Goal: Task Accomplishment & Management: Manage account settings

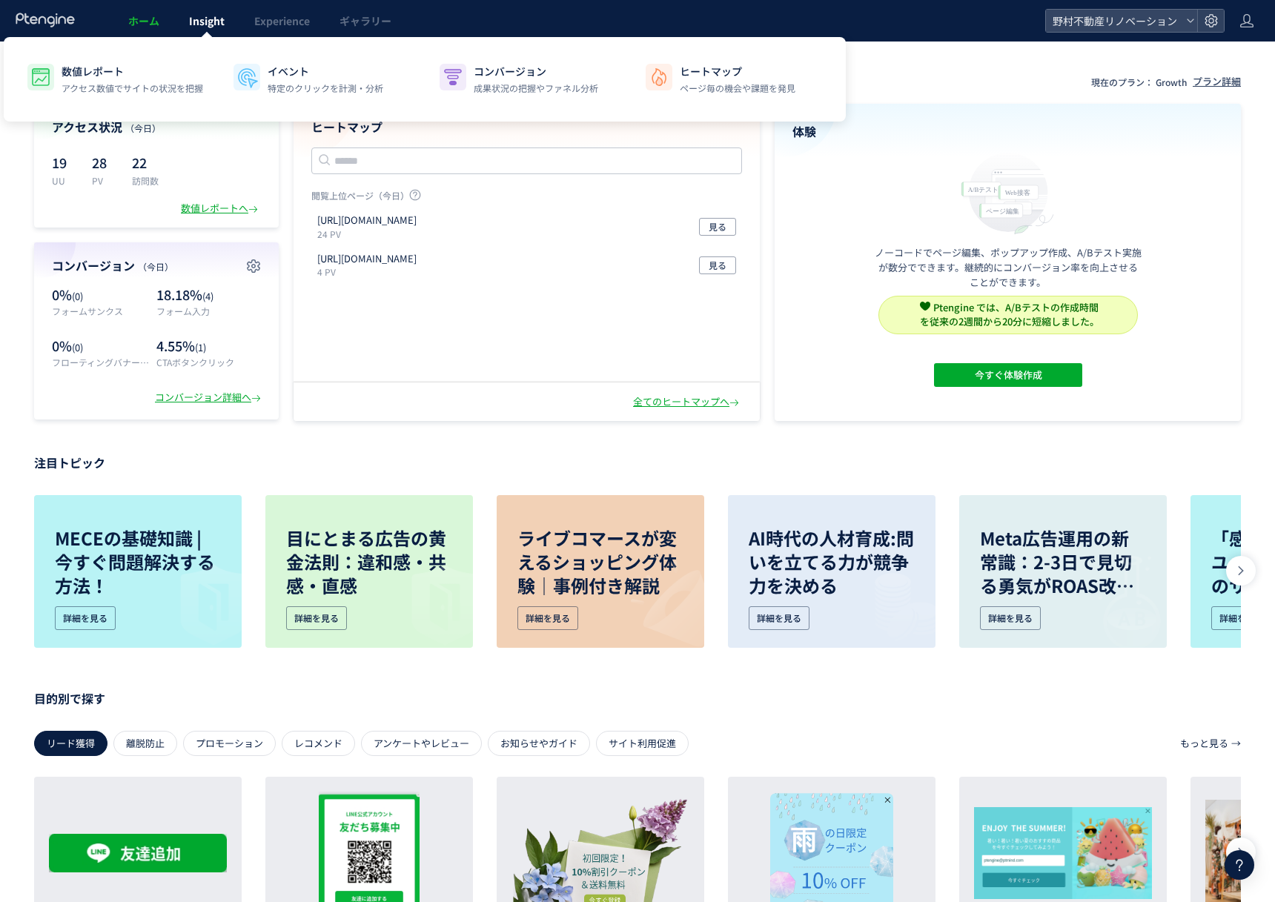
click at [181, 30] on link "Insight" at bounding box center [206, 21] width 65 height 42
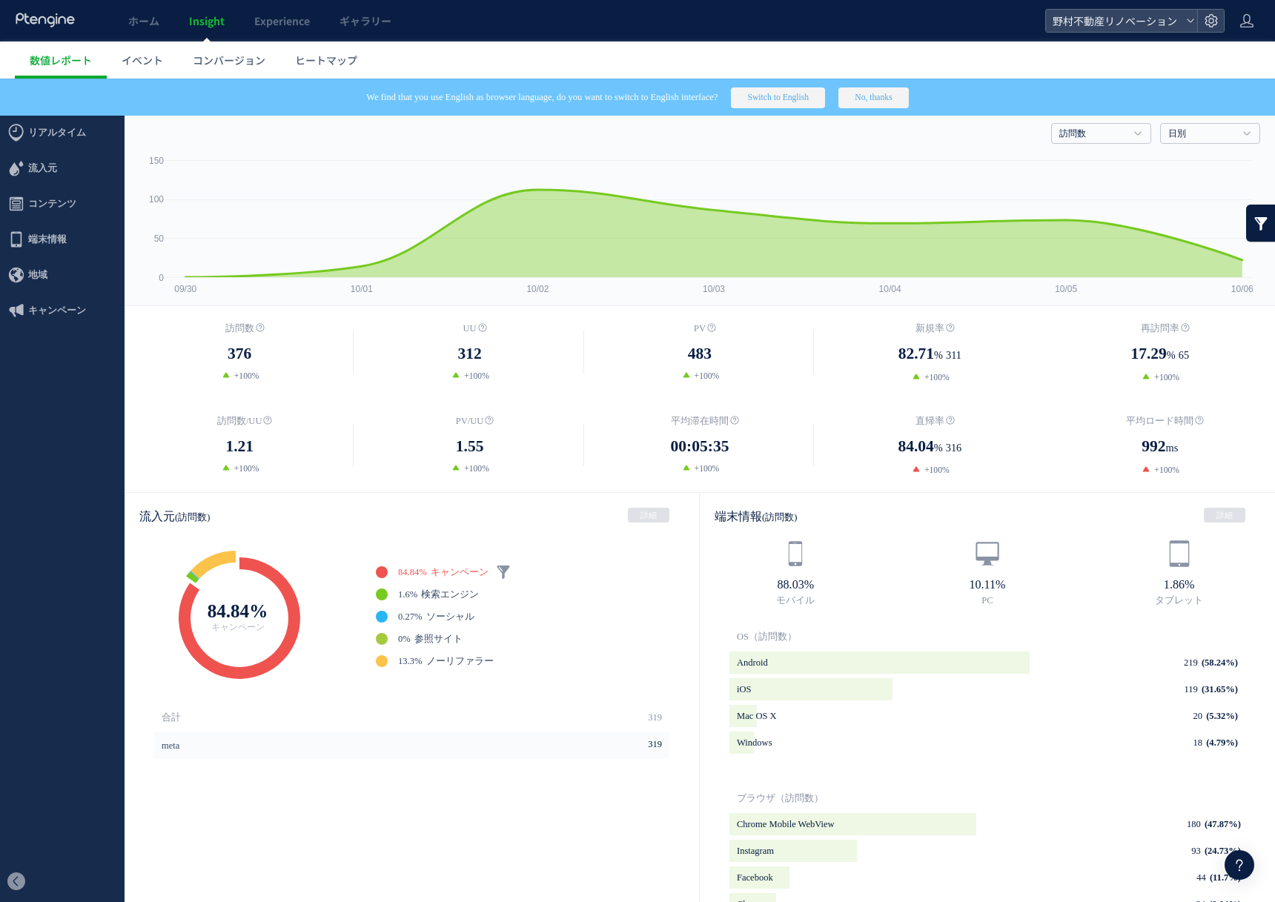
drag, startPoint x: 859, startPoint y: 93, endPoint x: 918, endPoint y: 89, distance: 58.7
click at [918, 89] on div "We find that you use English as browser language, do you want to switch to Engl…" at bounding box center [637, 97] width 1275 height 37
click at [908, 89] on button "No, thanks" at bounding box center [873, 97] width 70 height 21
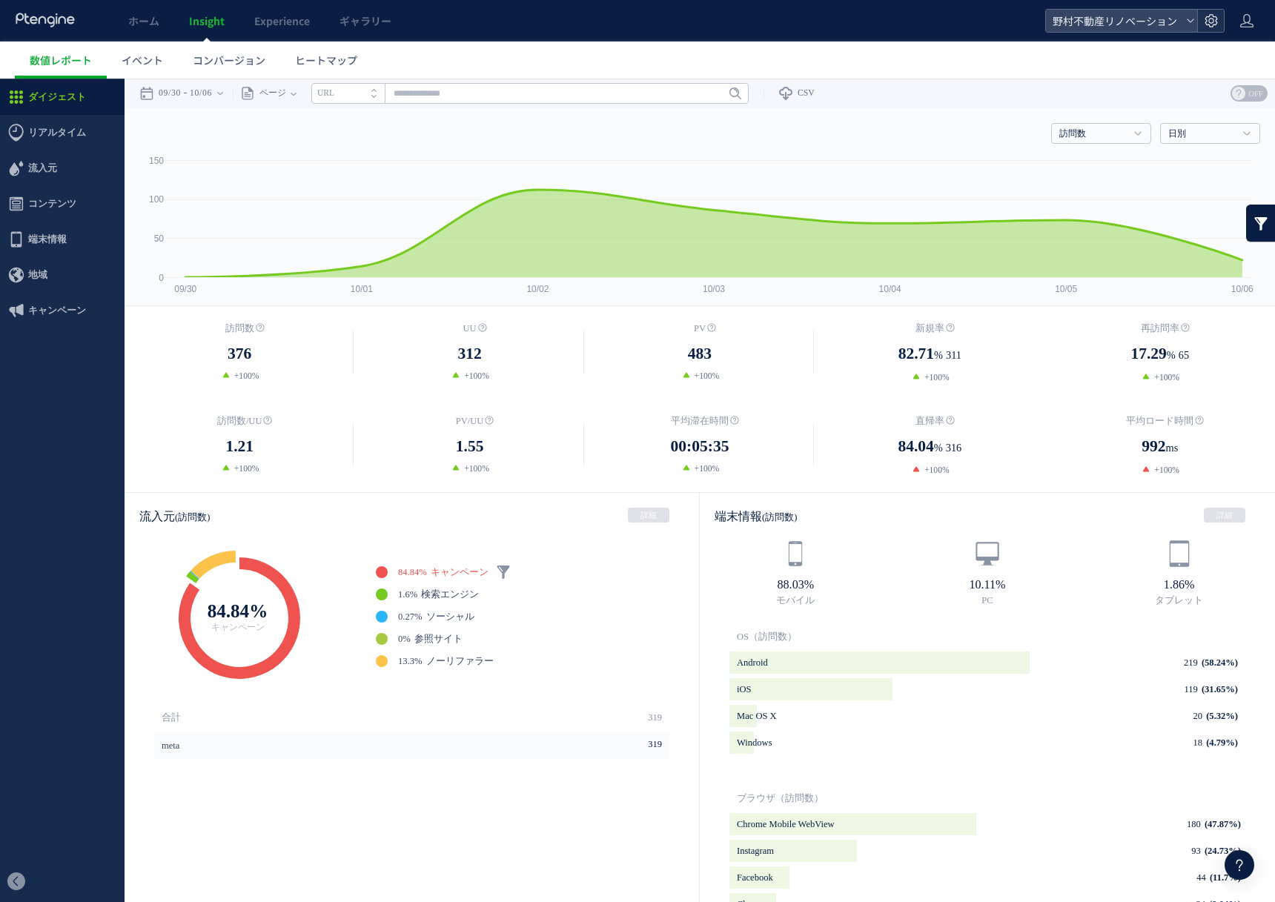
click at [1198, 21] on div at bounding box center [1210, 21] width 27 height 22
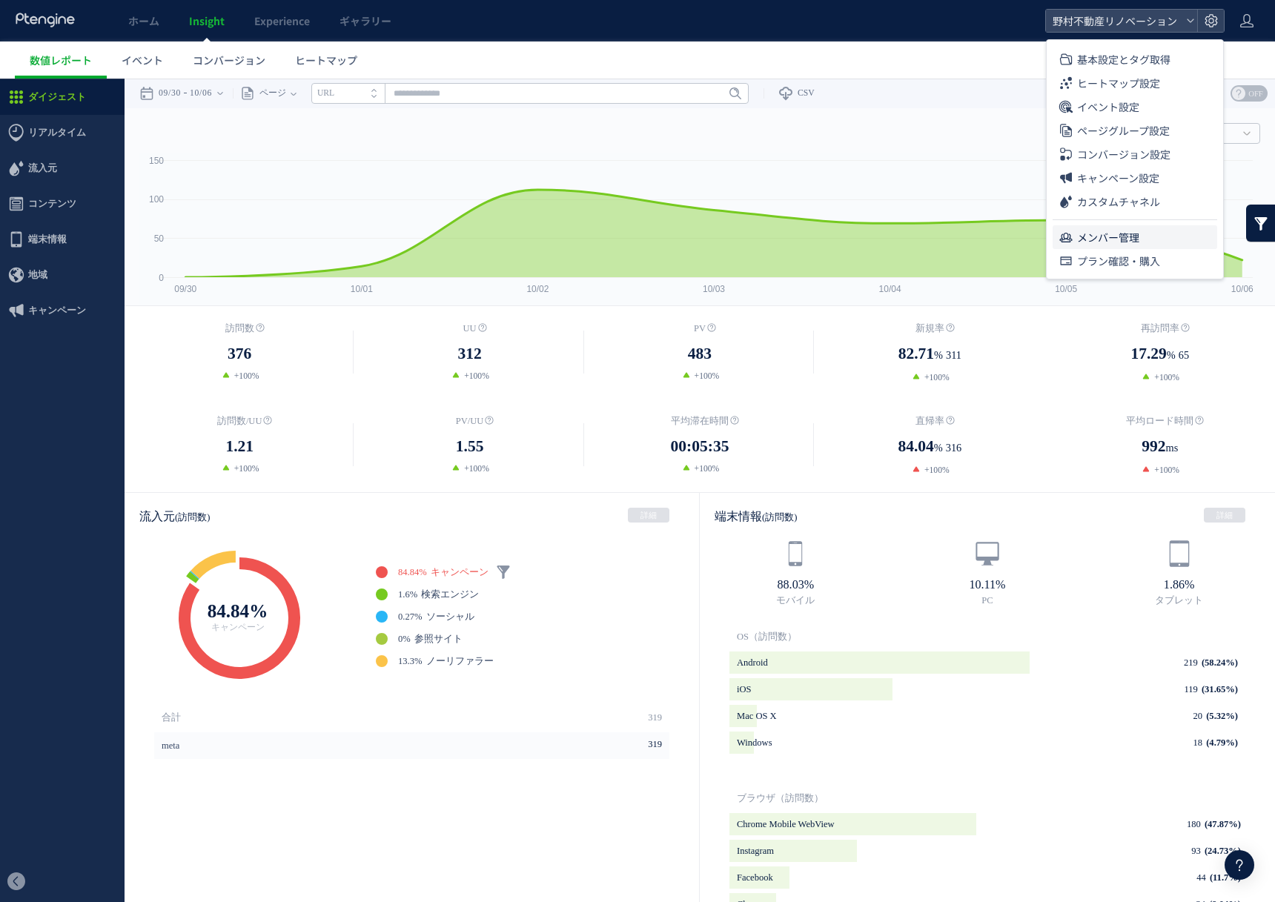
click at [1202, 229] on li "メンバー管理" at bounding box center [1135, 237] width 165 height 24
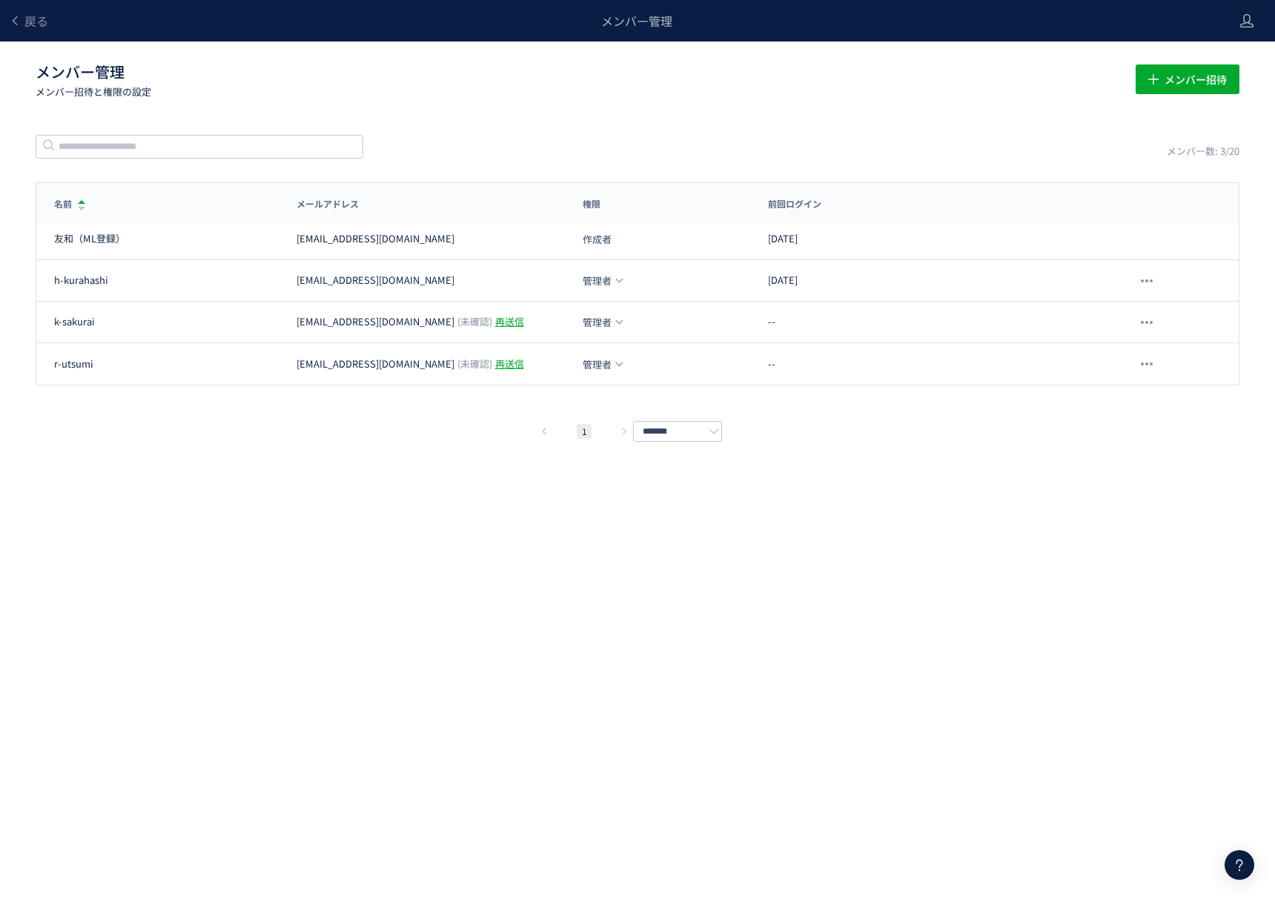
click at [23, 9] on div "戻る" at bounding box center [28, 21] width 39 height 42
click at [28, 20] on span "戻る" at bounding box center [36, 21] width 24 height 18
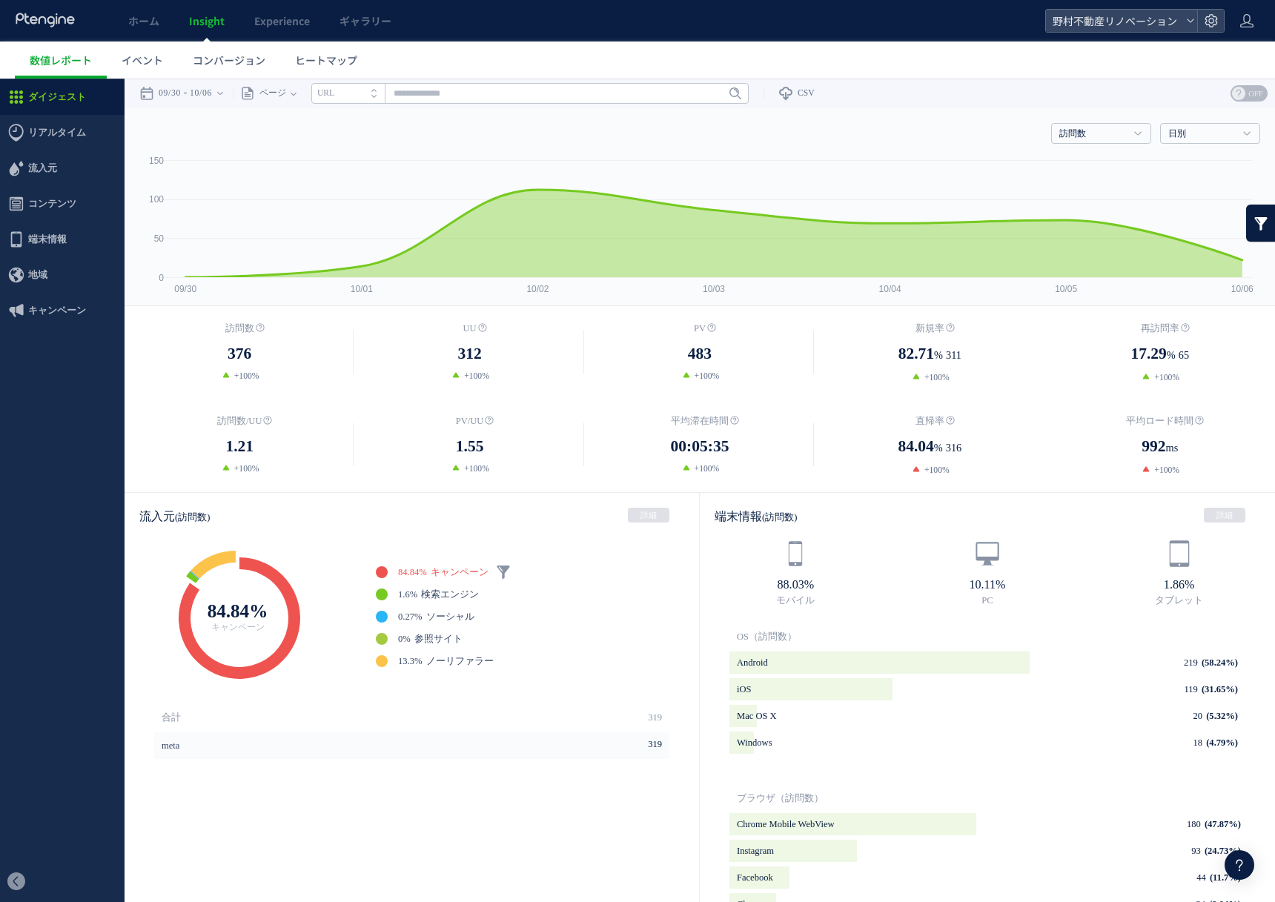
click at [1218, 33] on header "ホーム Insight Experience ギャラリー 野村不動産リノベーション" at bounding box center [637, 21] width 1275 height 42
click at [1218, 32] on div "野村不動産リノベーション" at bounding box center [1134, 21] width 179 height 24
click at [1209, 19] on icon at bounding box center [1211, 20] width 15 height 15
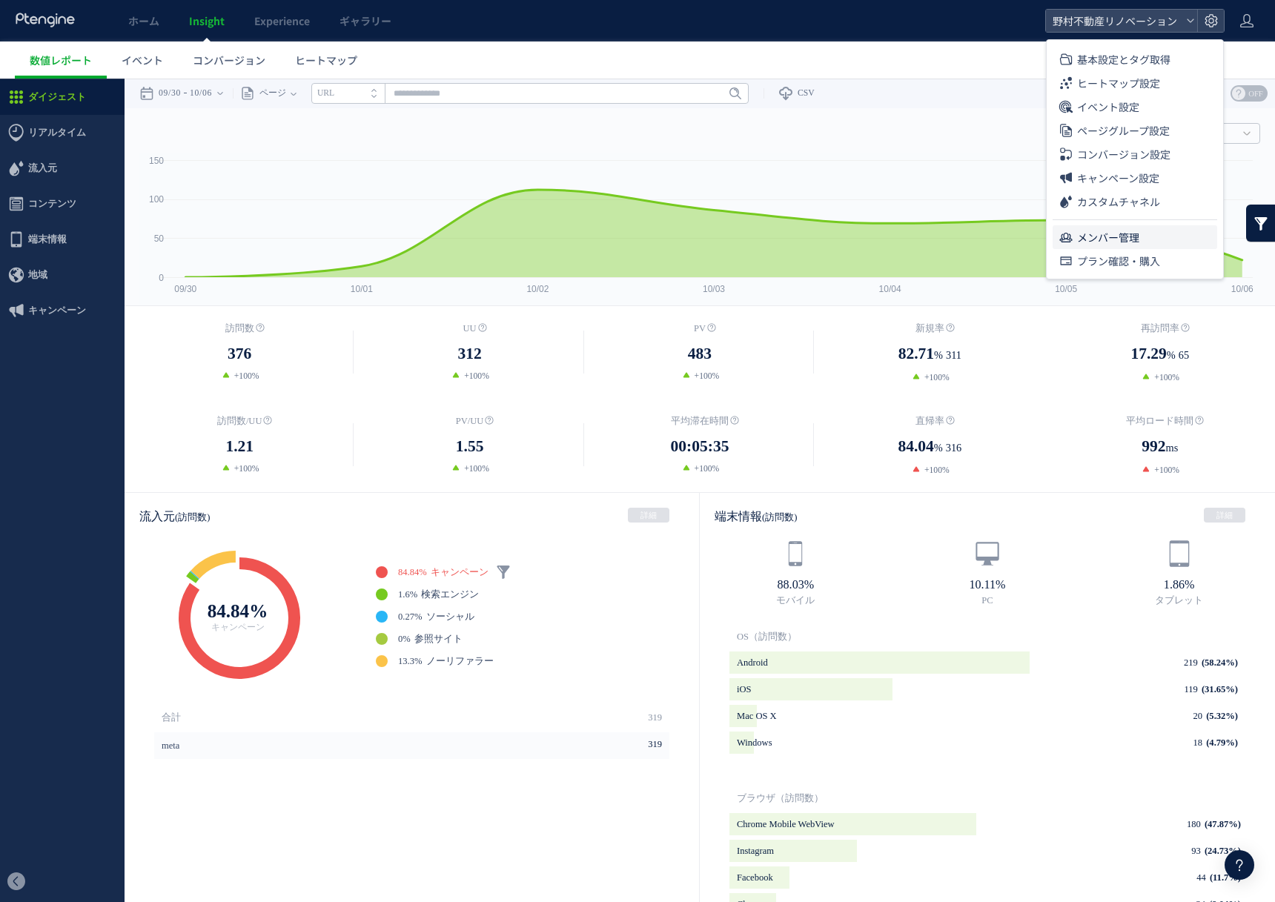
click at [1157, 230] on li "メンバー管理" at bounding box center [1135, 237] width 165 height 24
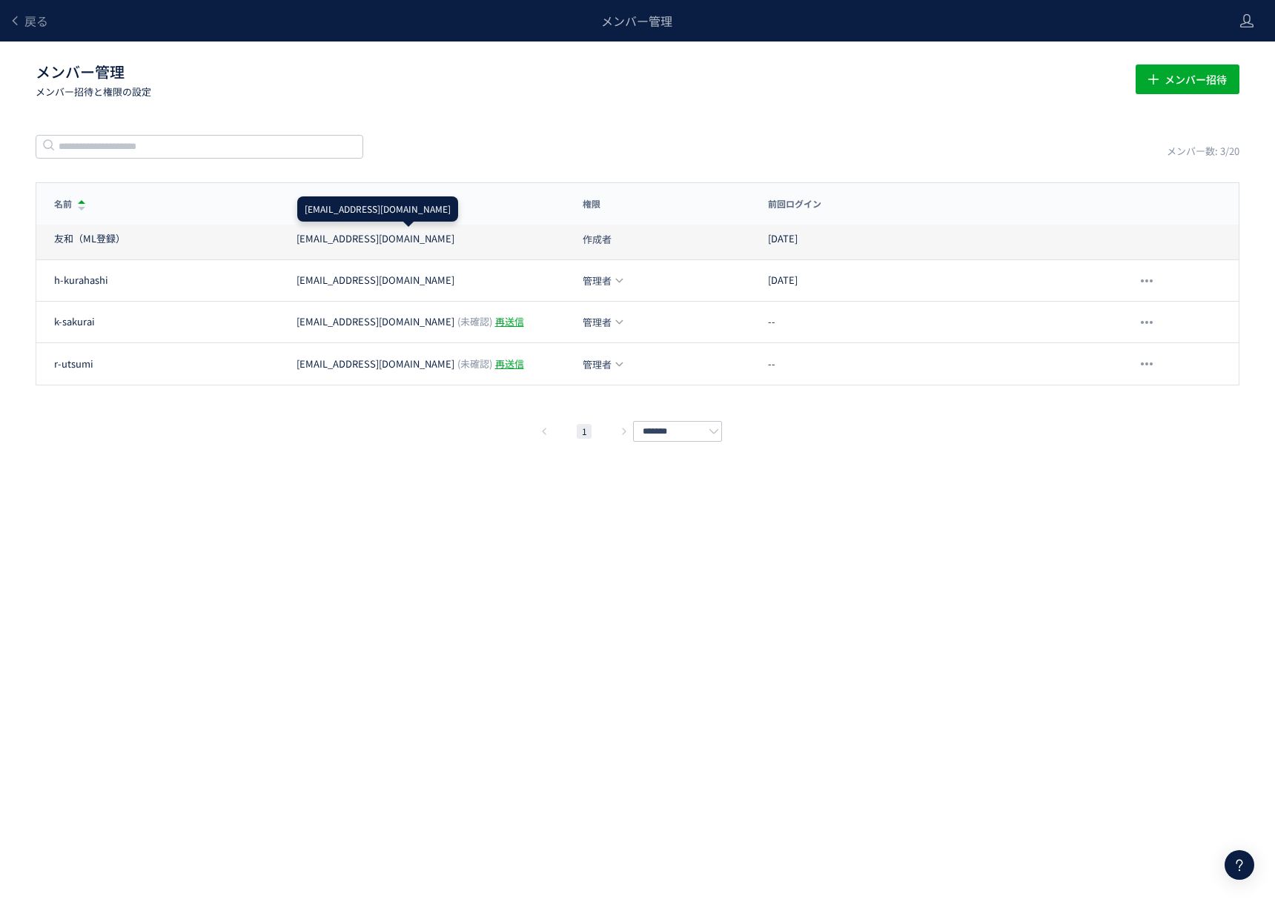
drag, startPoint x: 509, startPoint y: 248, endPoint x: 289, endPoint y: 242, distance: 220.2
click at [289, 242] on div "友和（ML登録） [EMAIL_ADDRESS][DOMAIN_NAME] 作成者 [DATE]" at bounding box center [637, 240] width 1202 height 42
copy div "[EMAIL_ADDRESS][DOMAIN_NAME]"
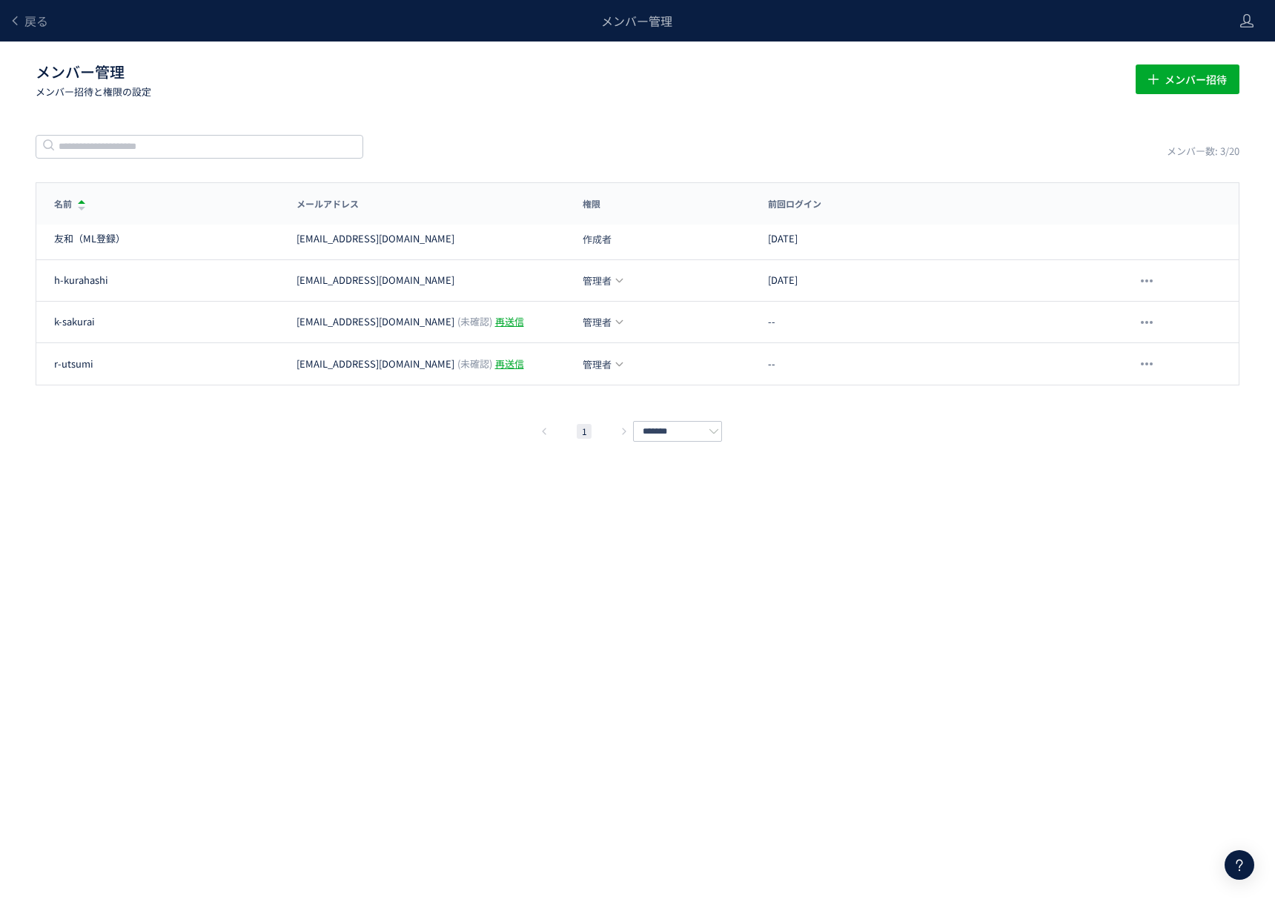
click at [50, 27] on div "メンバー管理" at bounding box center [636, 21] width 1176 height 42
click at [47, 27] on span "戻る" at bounding box center [36, 21] width 24 height 18
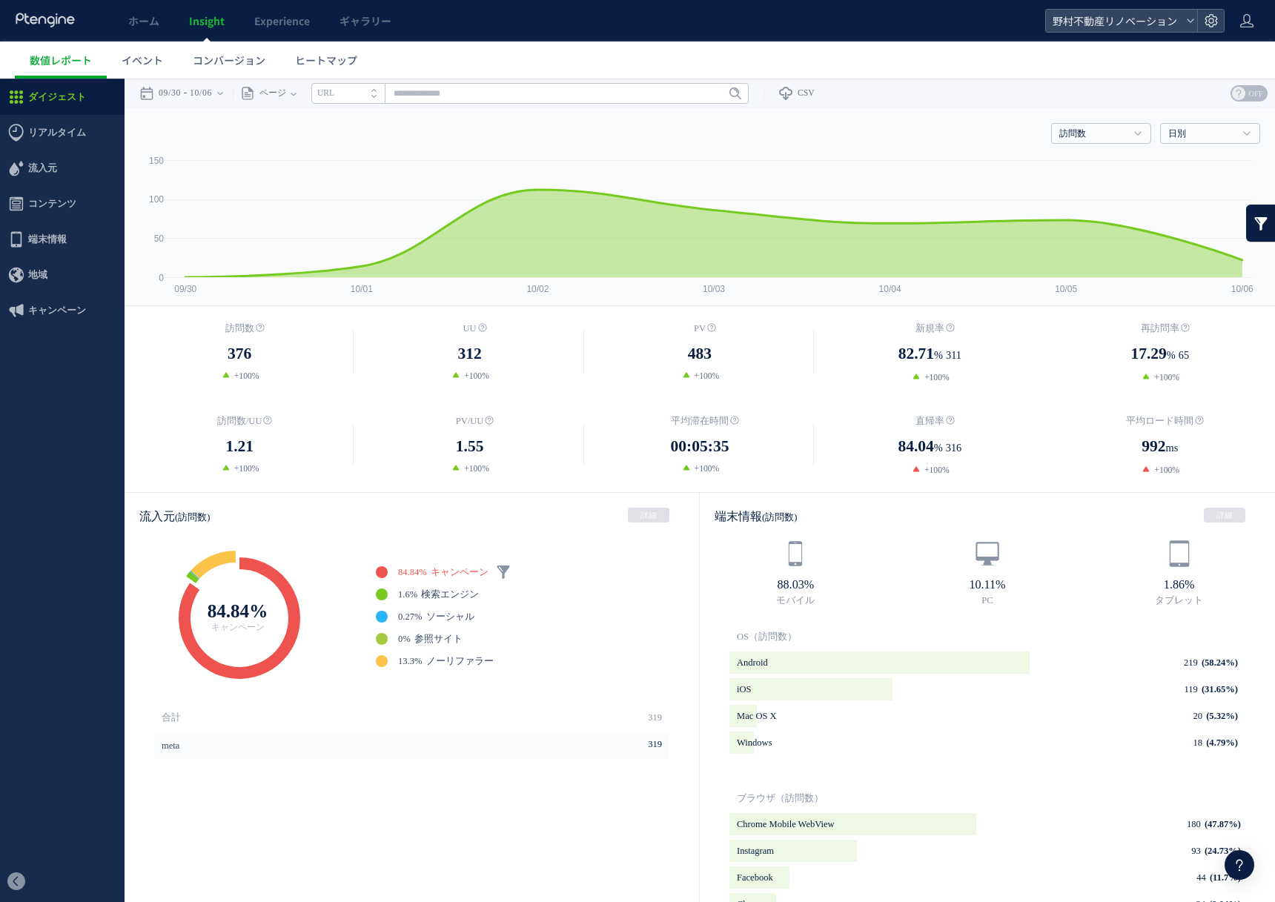
click at [1210, 38] on header "ホーム Insight Experience ギャラリー 野村不動産リノベーション" at bounding box center [637, 21] width 1275 height 42
click at [1210, 18] on icon at bounding box center [1211, 20] width 15 height 15
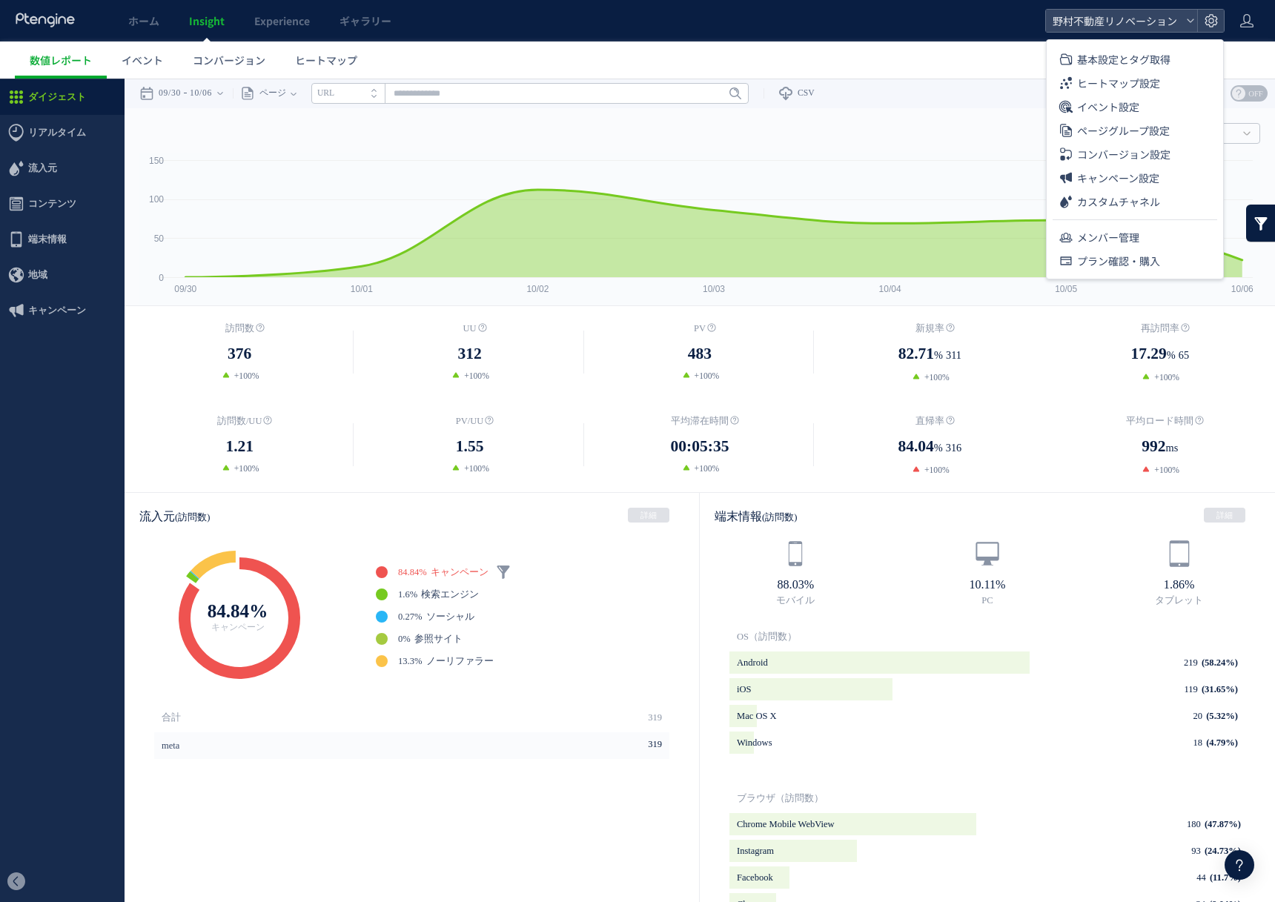
click at [1159, 273] on div "基本設定とタグ取得 ヒートマップ設定 イベント設定 ページグループ設定 コンバージョン設定 キャンペーン設定 カスタムチャネル メンバー管理 プラン確認・購入" at bounding box center [1135, 159] width 178 height 240
click at [1145, 246] on li "メンバー管理" at bounding box center [1135, 237] width 165 height 24
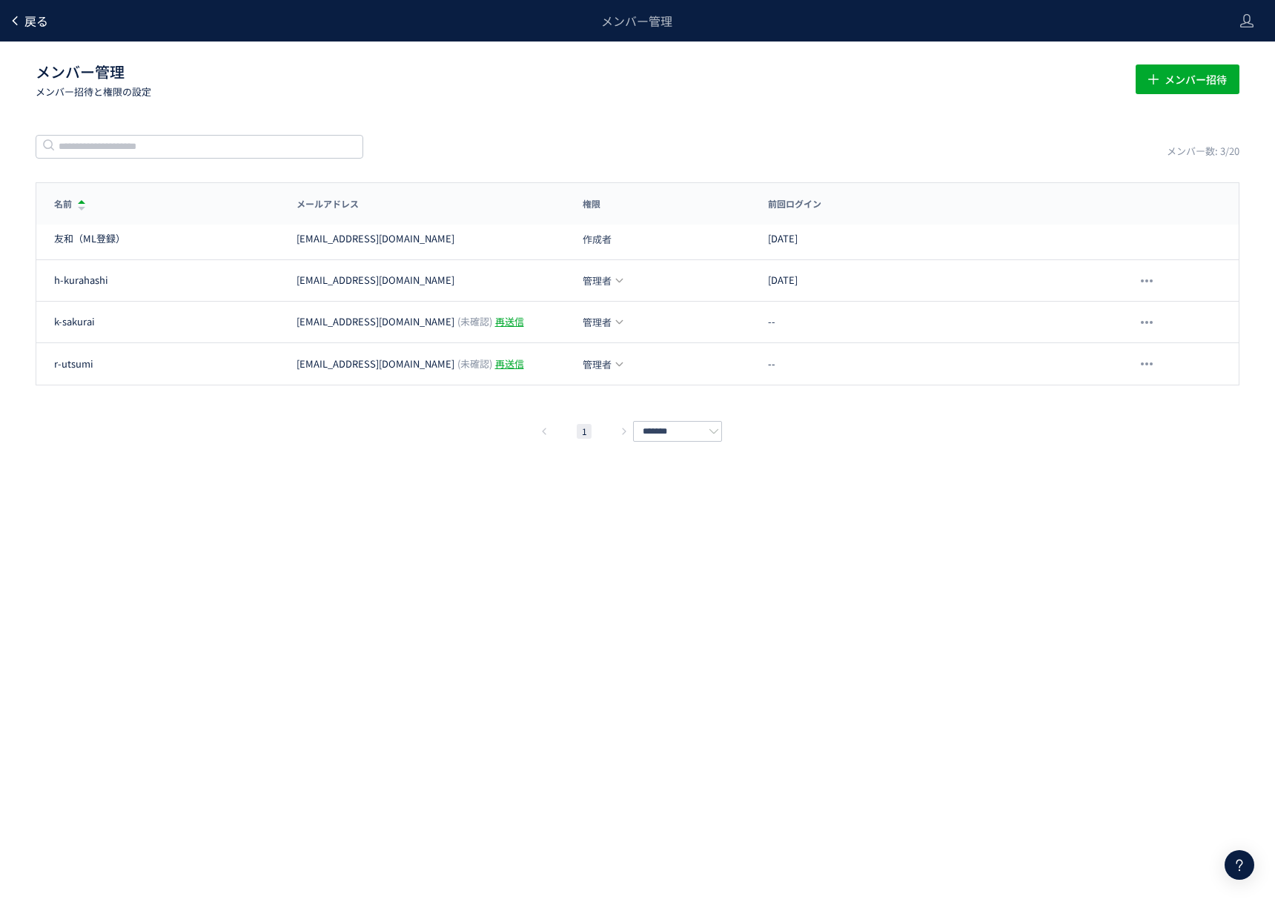
click at [40, 20] on span "戻る" at bounding box center [36, 21] width 24 height 18
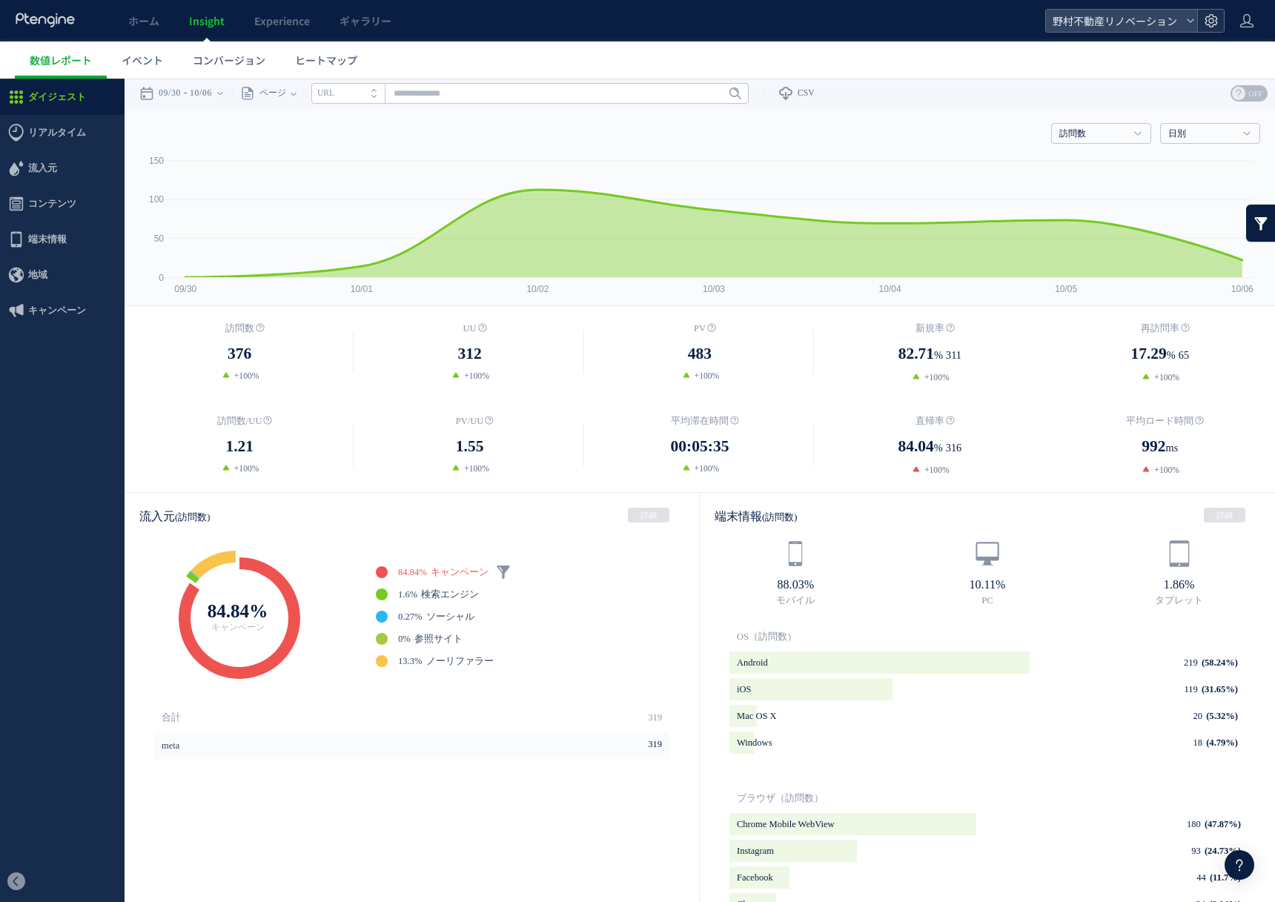
click at [1209, 21] on icon at bounding box center [1211, 20] width 15 height 15
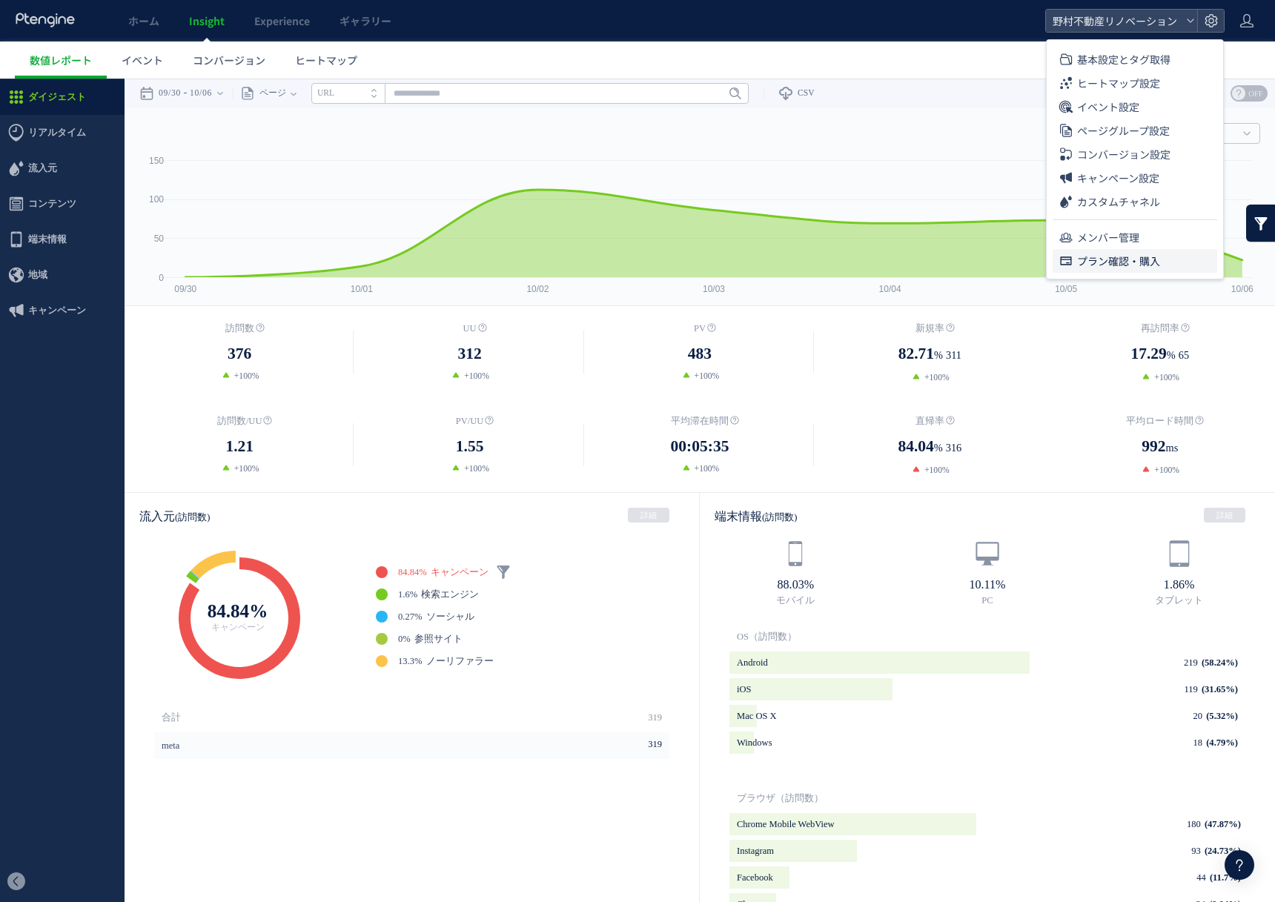
click at [1179, 252] on li "プラン確認・購入" at bounding box center [1135, 261] width 165 height 24
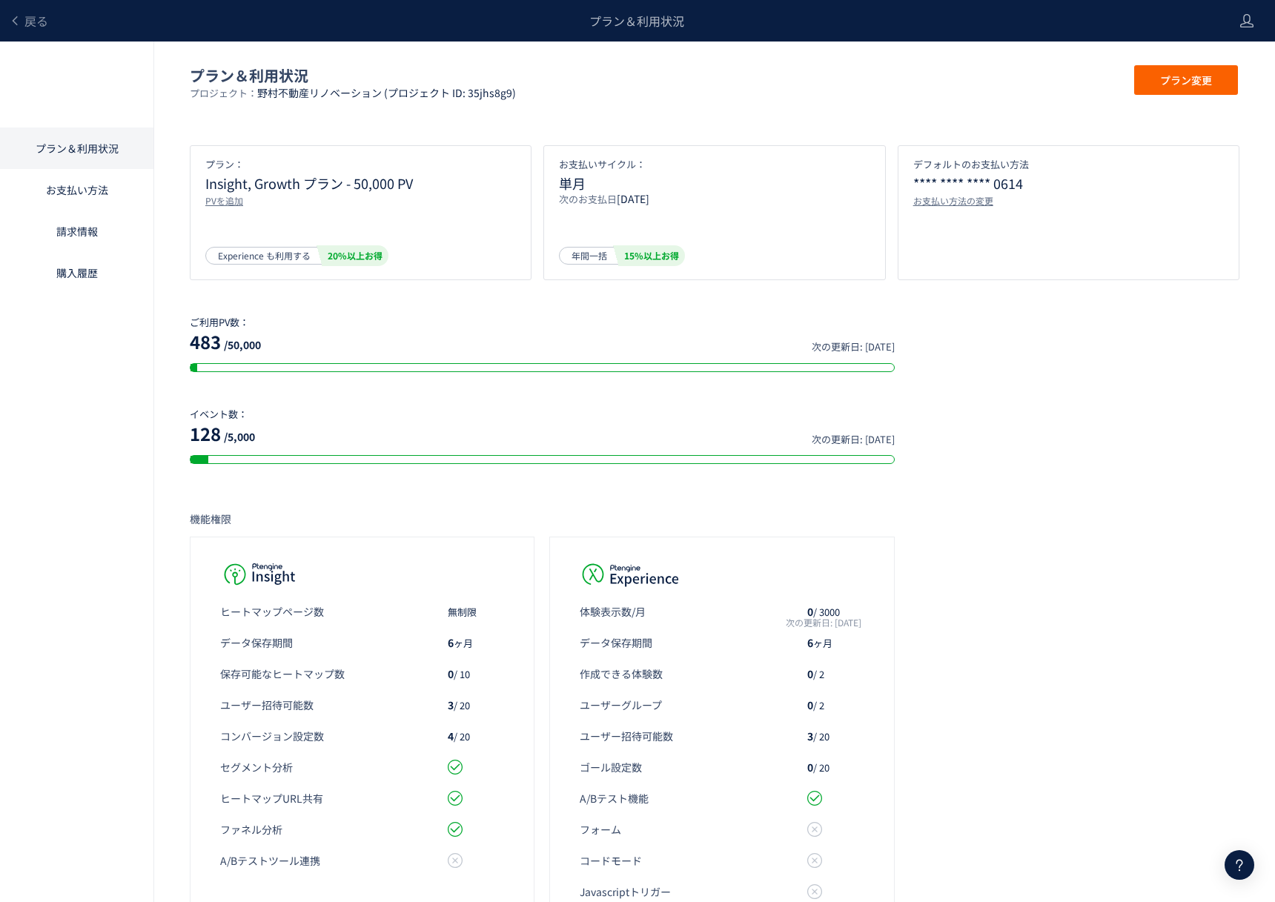
drag, startPoint x: 733, startPoint y: 194, endPoint x: 578, endPoint y: 195, distance: 154.9
click at [581, 195] on p "次のお支払日 [DATE]" at bounding box center [714, 203] width 311 height 24
click at [578, 195] on p "次のお支払日 [DATE]" at bounding box center [714, 203] width 311 height 24
